Goal: Check status: Check status

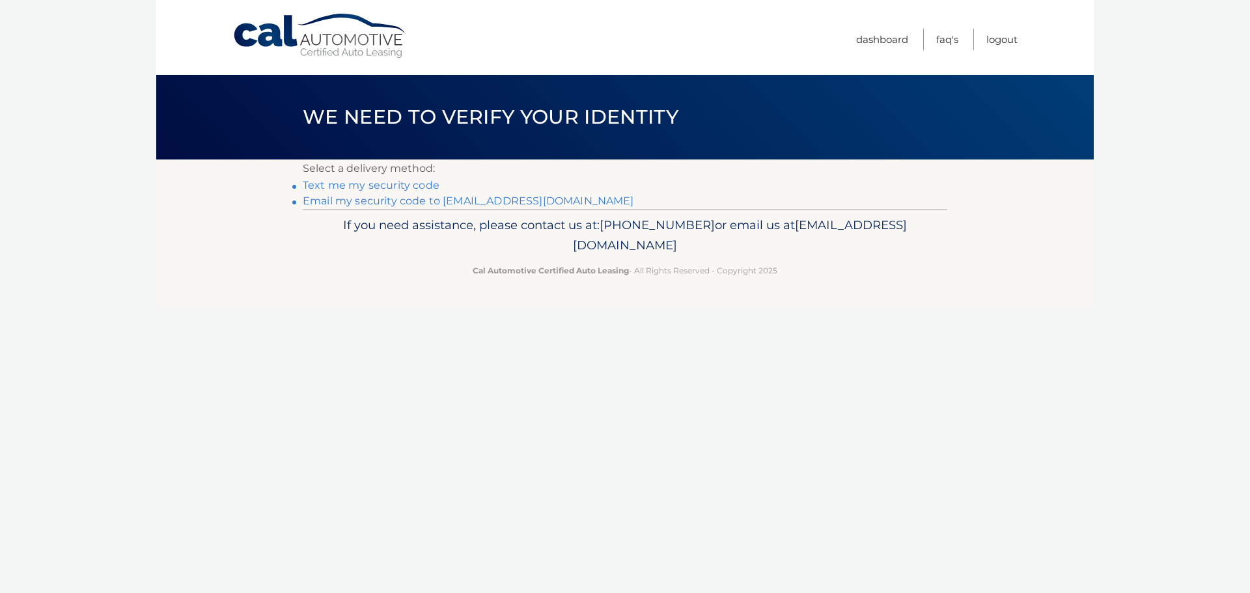
click at [368, 198] on link "Email my security code to m*********@calautomotive.com" at bounding box center [468, 201] width 331 height 12
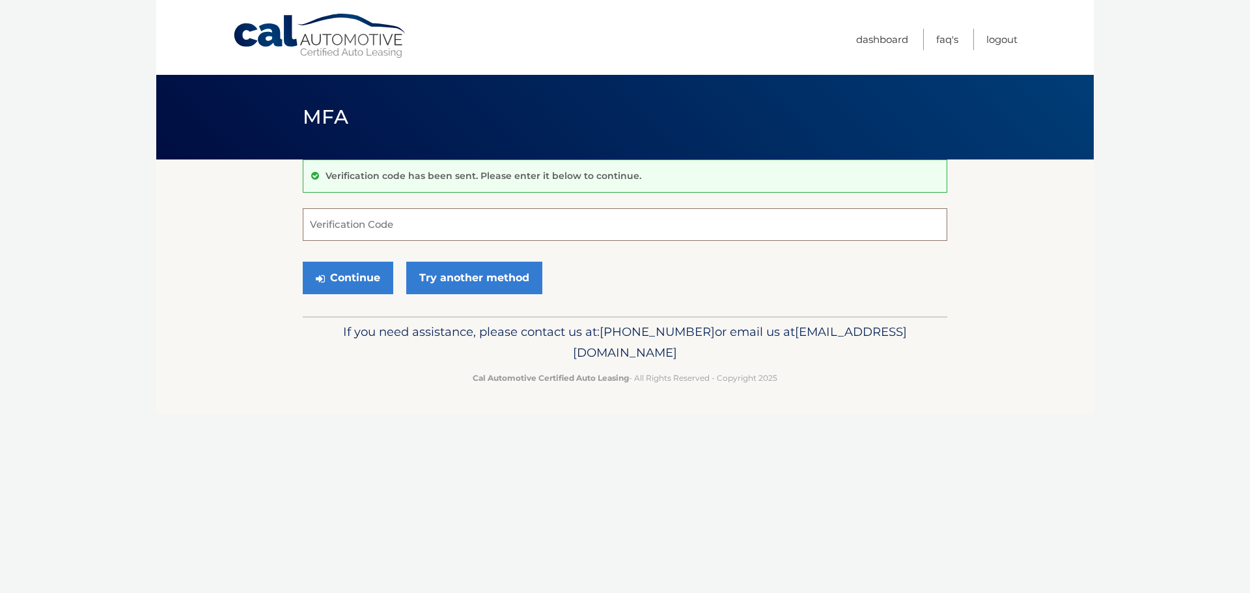
click at [387, 220] on input "Verification Code" at bounding box center [625, 224] width 645 height 33
type input "715427"
click at [303, 262] on button "Continue" at bounding box center [348, 278] width 91 height 33
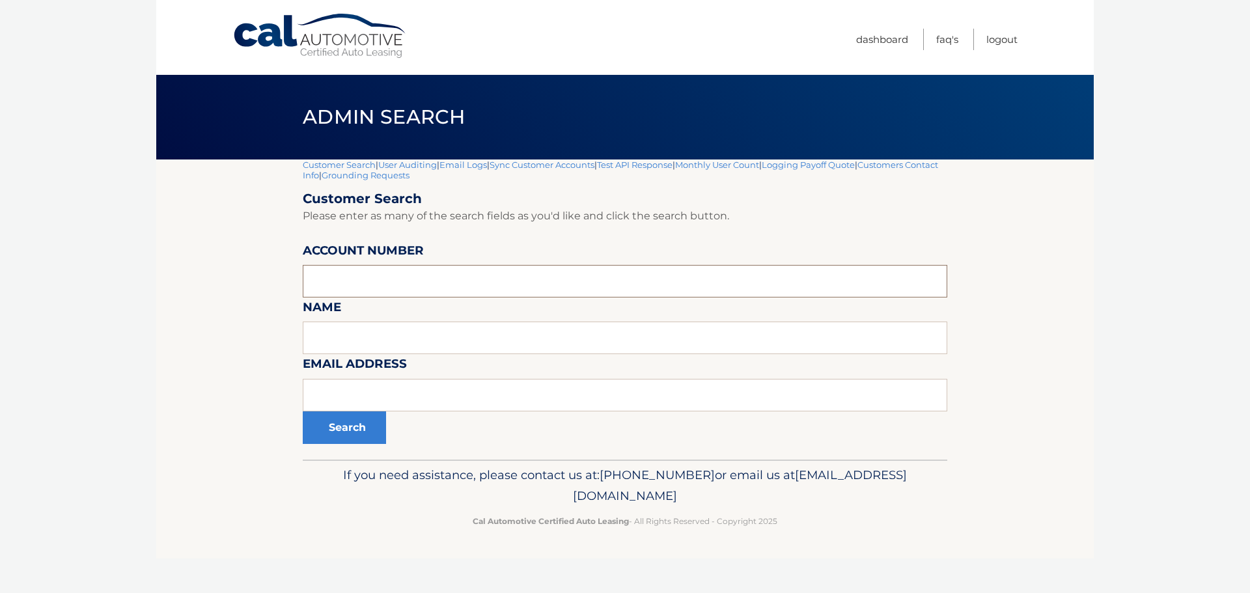
click at [366, 276] on input "text" at bounding box center [625, 281] width 645 height 33
type input "44455678683"
click at [303, 412] on button "Search" at bounding box center [344, 428] width 83 height 33
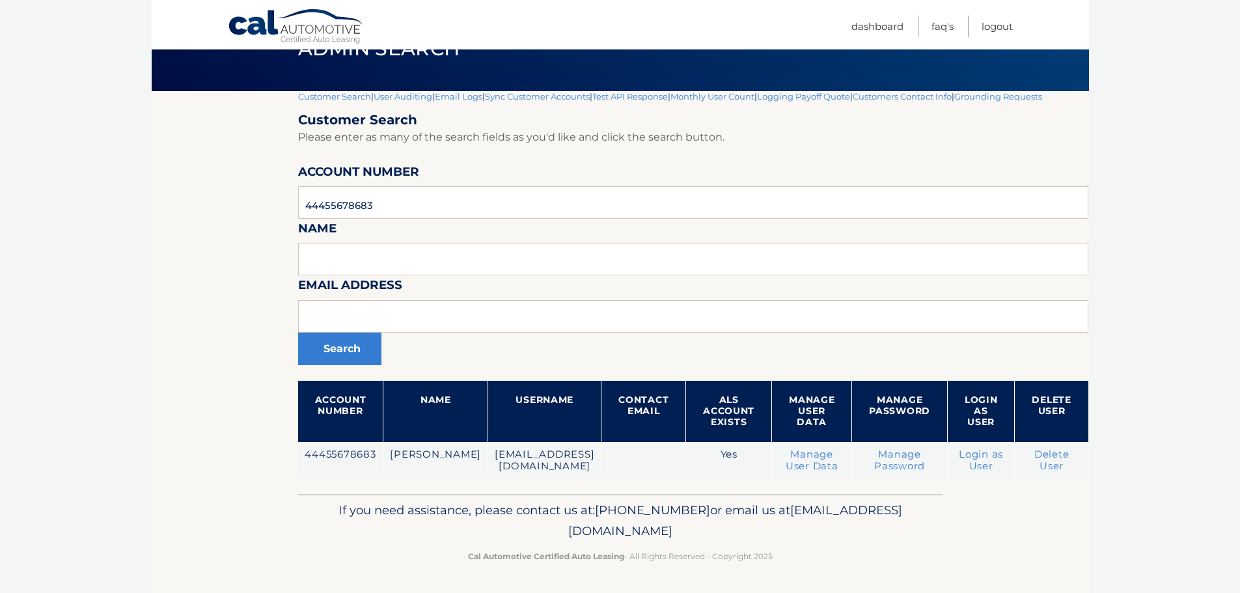
scroll to position [79, 0]
